Goal: Use online tool/utility: Utilize a website feature to perform a specific function

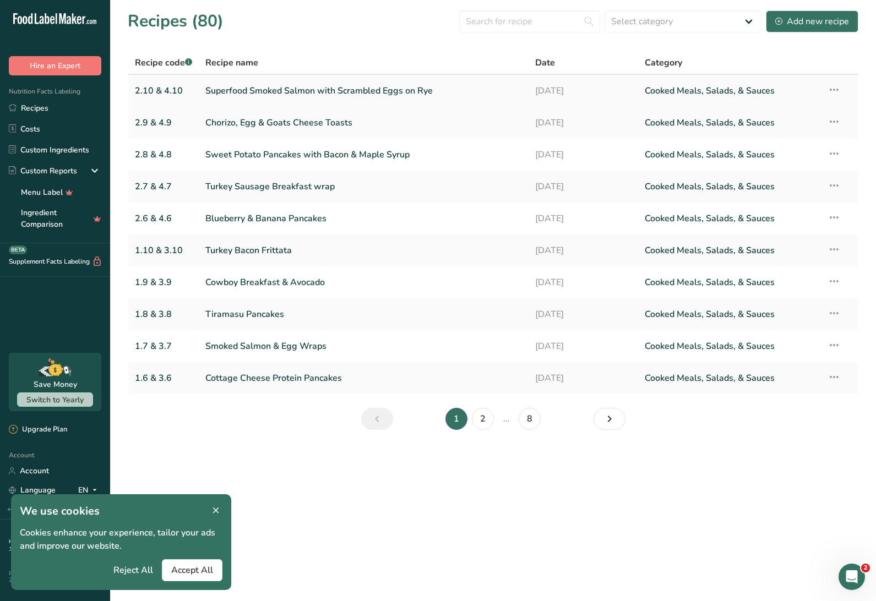
click at [326, 89] on link "Superfood Smoked Salmon with Scrambled Eggs on Rye" at bounding box center [363, 90] width 316 height 23
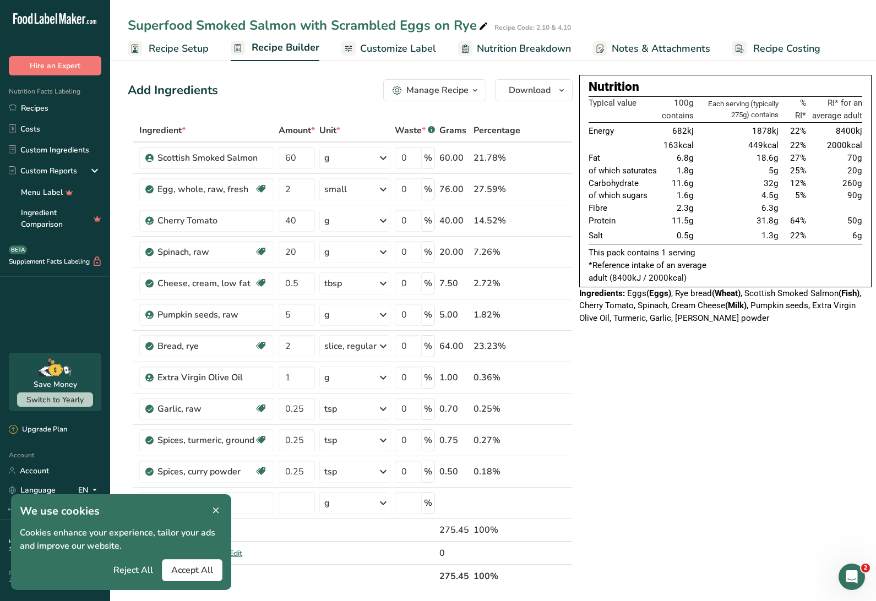
click at [402, 42] on span "Customize Label" at bounding box center [398, 48] width 76 height 15
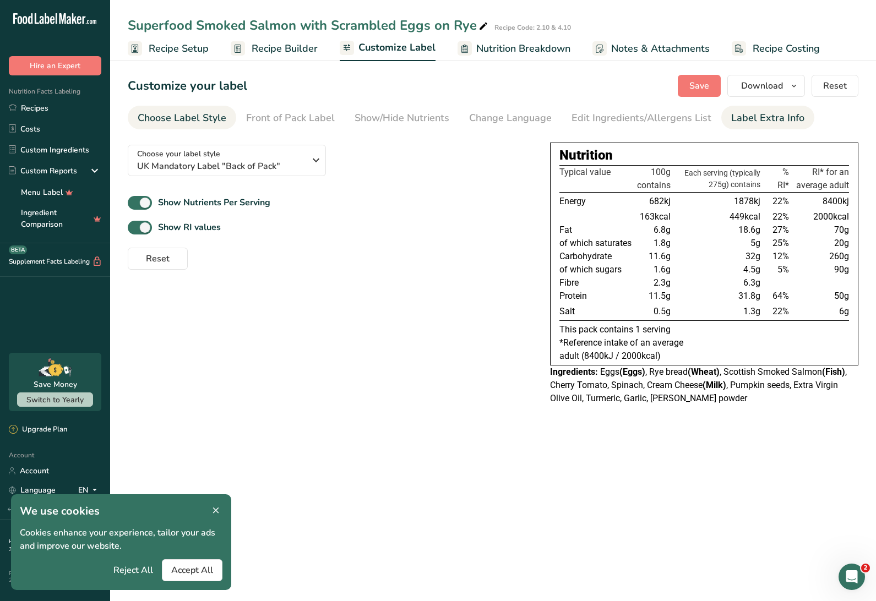
click at [752, 119] on div "Label Extra Info" at bounding box center [767, 118] width 73 height 15
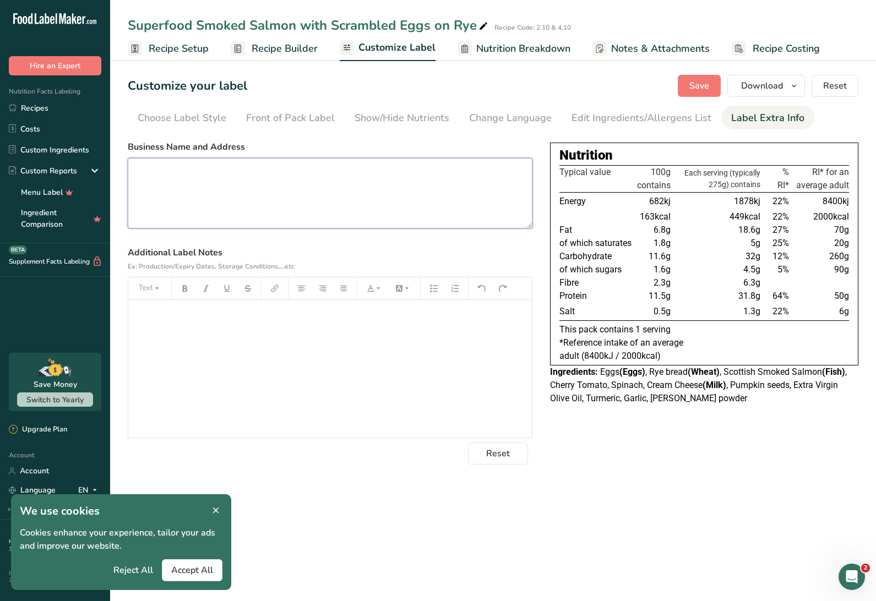
click at [228, 185] on textarea at bounding box center [330, 193] width 405 height 70
type textarea "Reheat 3 mins"
click at [515, 452] on button "Reset" at bounding box center [498, 454] width 60 height 22
click at [266, 329] on div "﻿" at bounding box center [329, 369] width 403 height 138
